Goal: Use online tool/utility: Utilize a website feature to perform a specific function

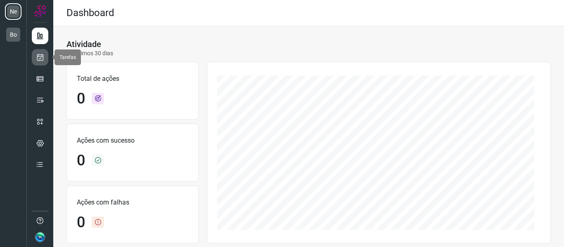
click at [38, 61] on icon at bounding box center [40, 57] width 9 height 8
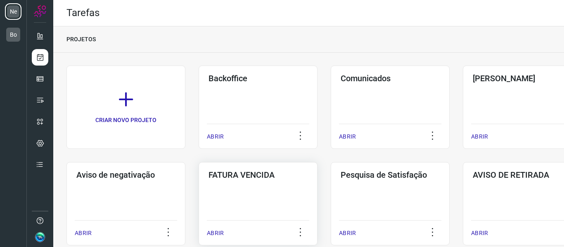
click at [227, 211] on div "FATURA VENCIDA ABRIR" at bounding box center [258, 203] width 119 height 83
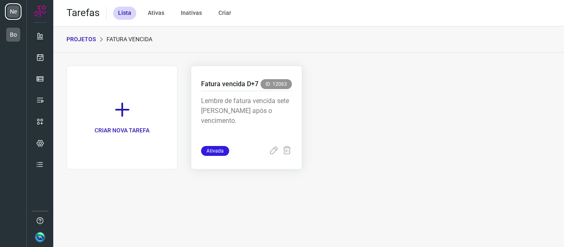
click at [235, 125] on p "Lembre de fatura vencida sete [PERSON_NAME] após o vencimento." at bounding box center [246, 116] width 90 height 41
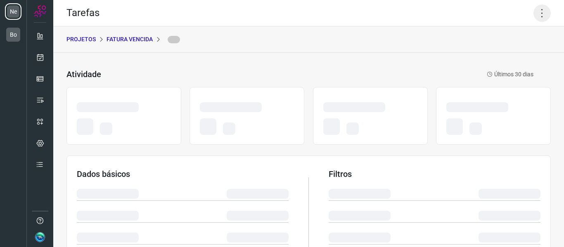
click at [540, 12] on icon at bounding box center [542, 13] width 17 height 17
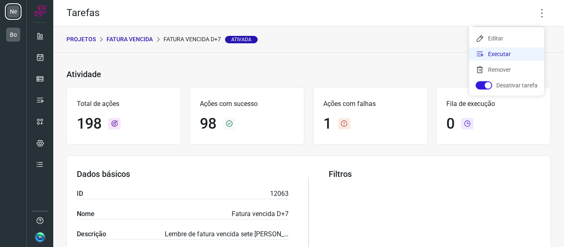
click at [501, 54] on li "Executar" at bounding box center [506, 53] width 75 height 13
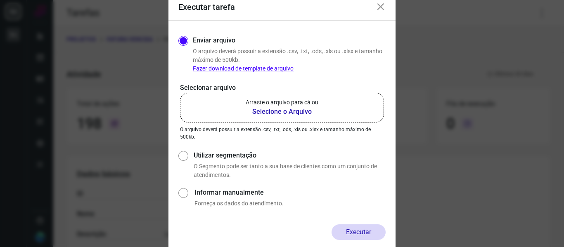
click at [283, 113] on b "Selecione o Arquivo" at bounding box center [282, 112] width 73 height 10
click at [0, 0] on input "Arraste o arquivo para cá ou Selecione o Arquivo" at bounding box center [0, 0] width 0 height 0
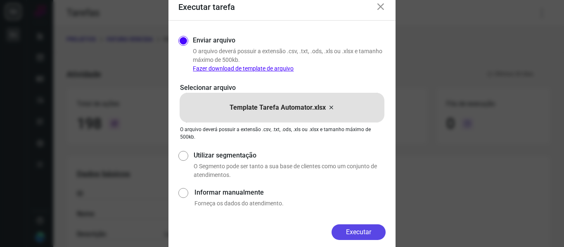
click at [350, 236] on button "Executar" at bounding box center [359, 233] width 54 height 16
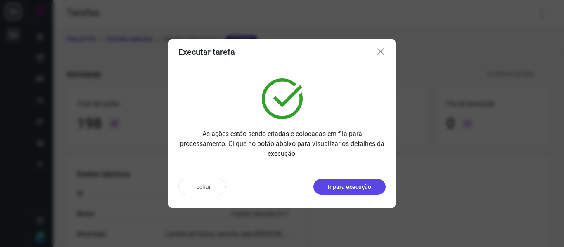
click at [362, 188] on p "Ir para execução" at bounding box center [349, 187] width 43 height 9
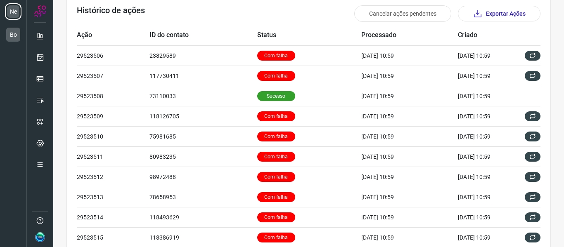
scroll to position [289, 0]
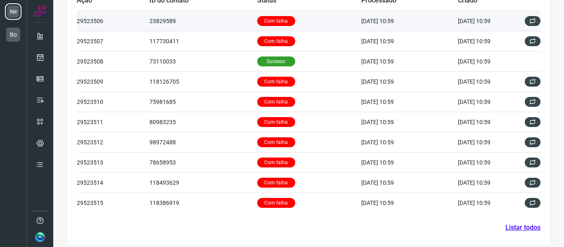
click at [225, 24] on td "23829589" at bounding box center [204, 21] width 108 height 20
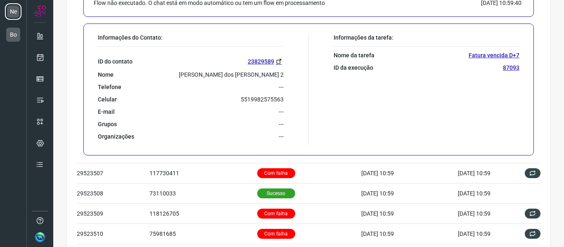
scroll to position [372, 0]
